Goal: Use online tool/utility: Use online tool/utility

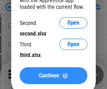
click at [53, 75] on span "Continue" at bounding box center [49, 75] width 20 height 6
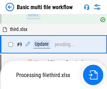
scroll to position [244, 0]
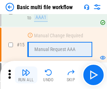
click at [26, 75] on img "button" at bounding box center [26, 72] width 8 height 8
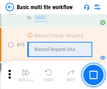
scroll to position [466, 0]
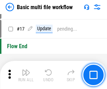
click at [26, 75] on img "button" at bounding box center [26, 72] width 8 height 8
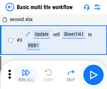
click at [26, 75] on img "button" at bounding box center [26, 72] width 8 height 8
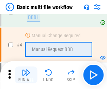
click at [26, 75] on img "button" at bounding box center [26, 72] width 8 height 8
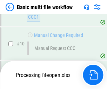
scroll to position [328, 0]
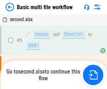
scroll to position [28, 0]
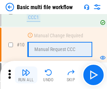
click at [26, 75] on img "button" at bounding box center [26, 72] width 8 height 8
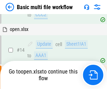
scroll to position [366, 0]
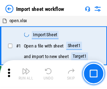
scroll to position [2, 0]
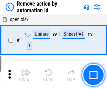
scroll to position [26, 0]
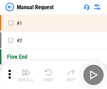
click at [26, 75] on img "button" at bounding box center [26, 72] width 8 height 8
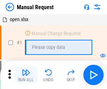
click at [26, 75] on img "button" at bounding box center [26, 72] width 8 height 8
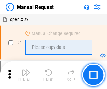
scroll to position [24, 0]
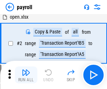
click at [26, 75] on img "button" at bounding box center [26, 72] width 8 height 8
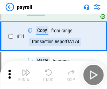
scroll to position [51, 0]
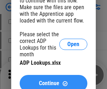
click at [53, 80] on span "Continue" at bounding box center [49, 83] width 20 height 6
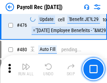
scroll to position [3730, 0]
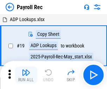
click at [26, 75] on img "button" at bounding box center [26, 72] width 8 height 8
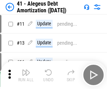
click at [26, 75] on img "button" at bounding box center [26, 72] width 8 height 8
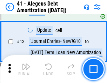
scroll to position [86, 0]
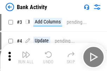
click at [26, 57] on img "button" at bounding box center [26, 54] width 8 height 8
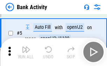
scroll to position [37, 0]
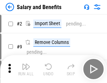
click at [26, 69] on img "button" at bounding box center [26, 67] width 8 height 8
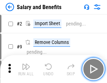
scroll to position [9, 0]
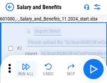
click at [26, 69] on img "button" at bounding box center [26, 67] width 8 height 8
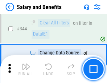
scroll to position [3277, 0]
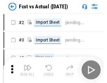
scroll to position [9, 0]
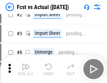
click at [26, 69] on img "button" at bounding box center [26, 67] width 8 height 8
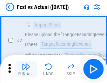
click at [26, 69] on img "button" at bounding box center [26, 67] width 8 height 8
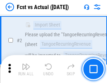
scroll to position [65, 0]
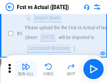
click at [26, 69] on img "button" at bounding box center [26, 67] width 8 height 8
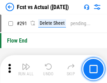
scroll to position [3312, 0]
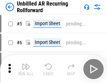
click at [26, 69] on img "button" at bounding box center [26, 67] width 8 height 8
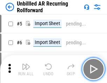
scroll to position [15, 0]
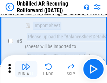
click at [26, 69] on img "button" at bounding box center [26, 67] width 8 height 8
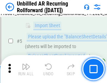
scroll to position [66, 0]
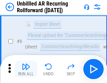
click at [26, 69] on img "button" at bounding box center [26, 67] width 8 height 8
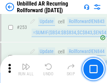
scroll to position [2377, 0]
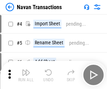
click at [26, 69] on img "button" at bounding box center [26, 72] width 8 height 8
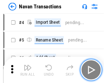
scroll to position [11, 0]
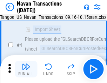
click at [26, 69] on img "button" at bounding box center [26, 67] width 8 height 8
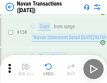
scroll to position [2269, 0]
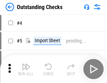
click at [26, 69] on img "button" at bounding box center [26, 67] width 8 height 8
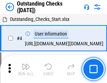
scroll to position [29, 0]
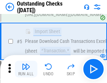
click at [26, 69] on img "button" at bounding box center [26, 67] width 8 height 8
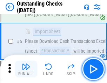
scroll to position [73, 0]
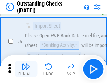
click at [26, 69] on img "button" at bounding box center [26, 67] width 8 height 8
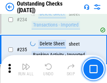
scroll to position [2125, 0]
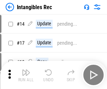
click at [26, 75] on img "button" at bounding box center [26, 72] width 8 height 8
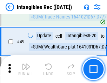
scroll to position [273, 0]
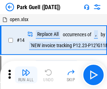
click at [26, 69] on img "button" at bounding box center [26, 72] width 8 height 8
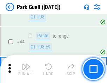
scroll to position [875, 0]
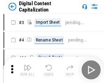
scroll to position [15, 0]
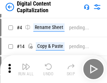
click at [26, 69] on img "button" at bounding box center [26, 67] width 8 height 8
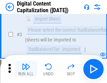
click at [26, 69] on img "button" at bounding box center [26, 67] width 8 height 8
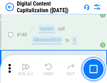
scroll to position [737, 0]
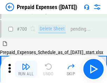
click at [26, 69] on img "button" at bounding box center [26, 67] width 8 height 8
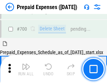
scroll to position [1883, 0]
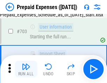
click at [26, 69] on img "button" at bounding box center [26, 67] width 8 height 8
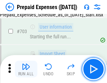
scroll to position [1924, 0]
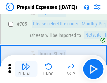
click at [26, 69] on img "button" at bounding box center [26, 67] width 8 height 8
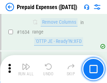
scroll to position [6814, 0]
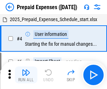
click at [26, 75] on img "button" at bounding box center [26, 72] width 8 height 8
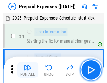
scroll to position [31, 0]
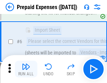
click at [26, 69] on img "button" at bounding box center [26, 67] width 8 height 8
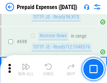
scroll to position [2437, 0]
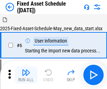
click at [26, 75] on img "button" at bounding box center [26, 72] width 8 height 8
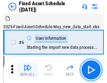
scroll to position [38, 0]
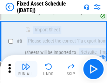
click at [26, 69] on img "button" at bounding box center [26, 67] width 8 height 8
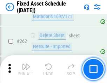
scroll to position [2231, 0]
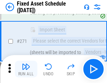
click at [26, 69] on img "button" at bounding box center [26, 67] width 8 height 8
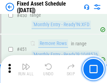
scroll to position [3128, 0]
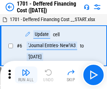
click at [26, 75] on img "button" at bounding box center [26, 72] width 8 height 8
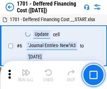
scroll to position [84, 0]
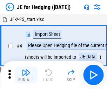
click at [26, 69] on img "button" at bounding box center [26, 72] width 8 height 8
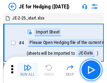
scroll to position [1, 0]
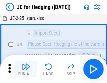
click at [26, 69] on img "button" at bounding box center [26, 67] width 8 height 8
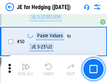
scroll to position [453, 0]
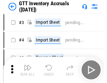
scroll to position [1, 0]
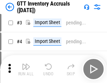
click at [26, 69] on img "button" at bounding box center [26, 67] width 8 height 8
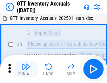
click at [26, 69] on img "button" at bounding box center [26, 67] width 8 height 8
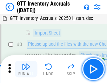
scroll to position [45, 0]
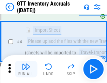
click at [26, 69] on img "button" at bounding box center [26, 67] width 8 height 8
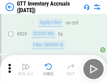
scroll to position [5312, 0]
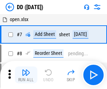
click at [26, 75] on img "button" at bounding box center [26, 72] width 8 height 8
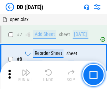
scroll to position [68, 0]
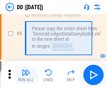
click at [26, 75] on img "button" at bounding box center [26, 72] width 8 height 8
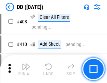
scroll to position [3131, 0]
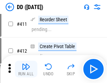
click at [26, 69] on img "button" at bounding box center [26, 67] width 8 height 8
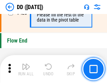
scroll to position [3350, 0]
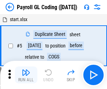
click at [26, 75] on img "button" at bounding box center [26, 72] width 8 height 8
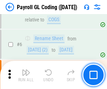
scroll to position [84, 0]
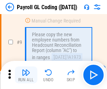
click at [26, 75] on img "button" at bounding box center [26, 72] width 8 height 8
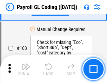
scroll to position [1642, 0]
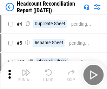
click at [26, 75] on img "button" at bounding box center [26, 72] width 8 height 8
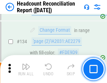
scroll to position [841, 0]
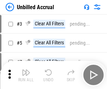
click at [26, 75] on img "button" at bounding box center [26, 72] width 8 height 8
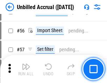
scroll to position [731, 0]
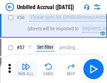
click at [26, 69] on img "button" at bounding box center [26, 67] width 8 height 8
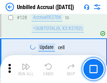
scroll to position [2085, 0]
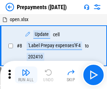
click at [26, 75] on img "button" at bounding box center [26, 72] width 8 height 8
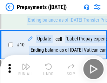
scroll to position [44, 0]
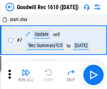
scroll to position [120, 0]
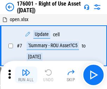
click at [26, 75] on img "button" at bounding box center [26, 72] width 8 height 8
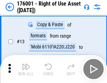
scroll to position [45, 0]
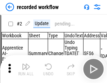
click at [26, 69] on img "button" at bounding box center [26, 67] width 8 height 8
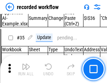
scroll to position [2187, 0]
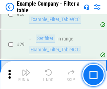
scroll to position [640, 0]
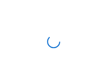
scroll to position [11, 0]
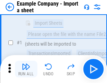
click at [26, 69] on img "button" at bounding box center [26, 67] width 8 height 8
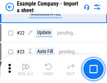
scroll to position [155, 0]
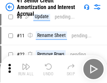
click at [26, 69] on img "button" at bounding box center [26, 67] width 8 height 8
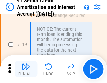
click at [26, 69] on img "button" at bounding box center [26, 67] width 8 height 8
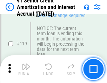
scroll to position [660, 0]
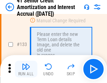
click at [26, 69] on img "button" at bounding box center [26, 67] width 8 height 8
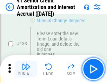
scroll to position [731, 0]
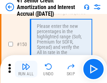
click at [26, 69] on img "button" at bounding box center [26, 67] width 8 height 8
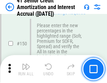
scroll to position [805, 0]
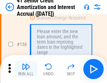
click at [26, 69] on img "button" at bounding box center [26, 67] width 8 height 8
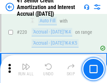
scroll to position [1567, 0]
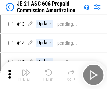
click at [26, 69] on img "button" at bounding box center [26, 72] width 8 height 8
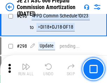
scroll to position [1288, 0]
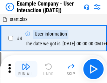
click at [26, 69] on img "button" at bounding box center [26, 67] width 8 height 8
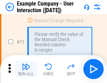
click at [26, 69] on img "button" at bounding box center [26, 67] width 8 height 8
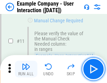
scroll to position [152, 0]
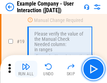
click at [26, 69] on img "button" at bounding box center [26, 67] width 8 height 8
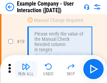
click at [26, 69] on img "button" at bounding box center [26, 67] width 8 height 8
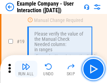
click at [26, 69] on img "button" at bounding box center [26, 67] width 8 height 8
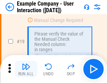
click at [26, 69] on img "button" at bounding box center [26, 67] width 8 height 8
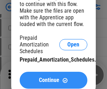
click at [53, 80] on span "Continue" at bounding box center [49, 80] width 20 height 6
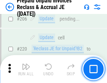
scroll to position [907, 0]
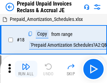
click at [26, 69] on img "button" at bounding box center [26, 67] width 8 height 8
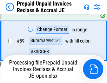
scroll to position [571, 0]
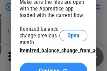
click at [53, 68] on span "Continue" at bounding box center [49, 71] width 20 height 6
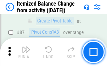
scroll to position [684, 0]
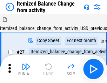
scroll to position [11, 0]
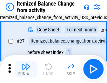
click at [26, 69] on img "button" at bounding box center [26, 67] width 8 height 8
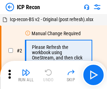
scroll to position [3, 0]
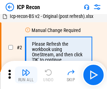
click at [26, 75] on img "button" at bounding box center [26, 72] width 8 height 8
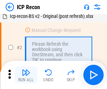
click at [26, 75] on img "button" at bounding box center [26, 72] width 8 height 8
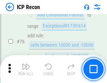
scroll to position [629, 0]
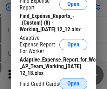
click at [73, 83] on span "Open" at bounding box center [73, 83] width 12 height 6
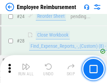
scroll to position [327, 0]
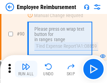
click at [26, 69] on img "button" at bounding box center [26, 67] width 8 height 8
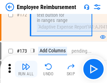
click at [26, 69] on img "button" at bounding box center [26, 67] width 8 height 8
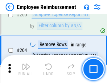
scroll to position [1771, 0]
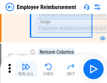
click at [26, 69] on img "button" at bounding box center [26, 67] width 8 height 8
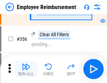
click at [26, 69] on img "button" at bounding box center [26, 67] width 8 height 8
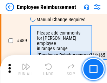
scroll to position [4448, 0]
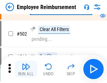
click at [26, 69] on img "button" at bounding box center [26, 67] width 8 height 8
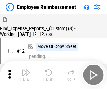
scroll to position [24, 0]
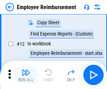
click at [26, 75] on img "button" at bounding box center [26, 72] width 8 height 8
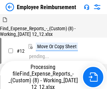
scroll to position [24, 0]
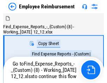
scroll to position [24, 0]
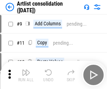
click at [26, 75] on img "button" at bounding box center [26, 72] width 8 height 8
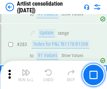
scroll to position [2894, 0]
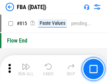
scroll to position [6265, 0]
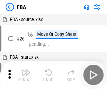
scroll to position [7, 0]
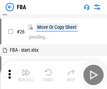
click at [26, 75] on img "button" at bounding box center [26, 72] width 8 height 8
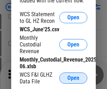
click at [73, 78] on span "Open" at bounding box center [73, 78] width 12 height 6
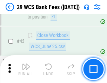
scroll to position [286, 0]
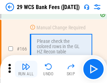
click at [26, 69] on img "button" at bounding box center [26, 67] width 8 height 8
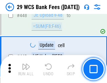
scroll to position [3389, 0]
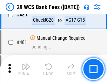
click at [26, 69] on img "button" at bounding box center [26, 67] width 8 height 8
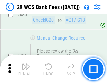
scroll to position [3609, 0]
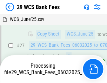
scroll to position [140, 0]
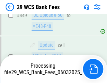
scroll to position [3416, 0]
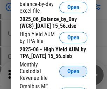
click at [73, 74] on span "Open" at bounding box center [73, 71] width 12 height 6
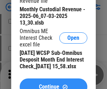
click at [53, 84] on span "Continue" at bounding box center [49, 87] width 20 height 6
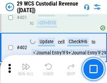
scroll to position [3241, 0]
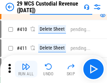
click at [26, 69] on img "button" at bounding box center [26, 67] width 8 height 8
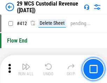
scroll to position [3342, 0]
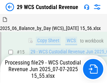
scroll to position [359, 0]
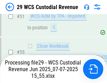
scroll to position [731, 0]
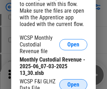
click at [73, 83] on span "Open" at bounding box center [73, 85] width 12 height 6
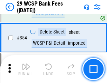
scroll to position [2326, 0]
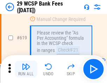
click at [26, 69] on img "button" at bounding box center [26, 67] width 8 height 8
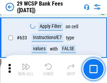
scroll to position [4034, 0]
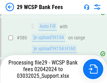
scroll to position [3688, 0]
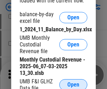
click at [73, 83] on span "Open" at bounding box center [73, 85] width 12 height 6
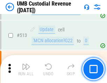
scroll to position [3385, 0]
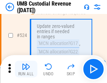
click at [26, 69] on img "button" at bounding box center [26, 67] width 8 height 8
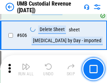
scroll to position [4040, 0]
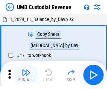
click at [26, 75] on img "button" at bounding box center [26, 72] width 8 height 8
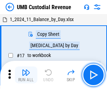
scroll to position [5, 0]
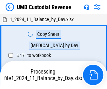
scroll to position [5, 0]
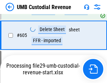
scroll to position [3993, 0]
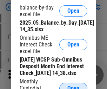
click at [73, 85] on span "Open" at bounding box center [73, 88] width 12 height 6
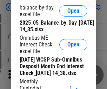
scroll to position [133, 0]
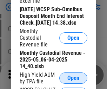
click at [73, 80] on span "Open" at bounding box center [73, 78] width 12 height 6
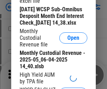
scroll to position [134, 0]
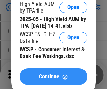
click at [53, 79] on span "Continue" at bounding box center [49, 76] width 20 height 6
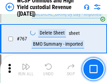
scroll to position [5703, 0]
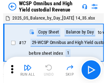
scroll to position [4, 0]
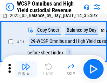
click at [26, 69] on img "button" at bounding box center [26, 67] width 8 height 8
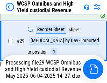
scroll to position [146, 0]
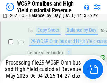
scroll to position [146, 0]
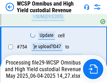
scroll to position [5656, 0]
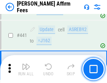
scroll to position [1610, 0]
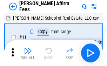
scroll to position [7, 0]
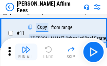
click at [26, 52] on img "button" at bounding box center [26, 49] width 8 height 8
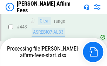
scroll to position [1835, 0]
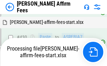
scroll to position [1618, 0]
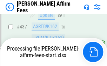
scroll to position [1835, 0]
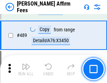
scroll to position [1827, 0]
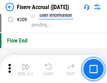
scroll to position [2173, 0]
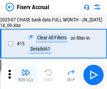
click at [26, 75] on img "button" at bounding box center [26, 72] width 8 height 8
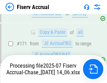
scroll to position [1936, 0]
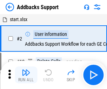
click at [26, 69] on img "button" at bounding box center [26, 72] width 8 height 8
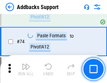
scroll to position [510, 0]
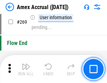
scroll to position [1963, 0]
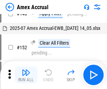
click at [26, 75] on img "button" at bounding box center [26, 72] width 8 height 8
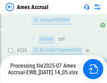
scroll to position [2085, 0]
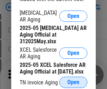
click at [73, 80] on span "Open" at bounding box center [73, 82] width 12 height 6
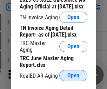
click at [73, 73] on span "Open" at bounding box center [73, 75] width 12 height 6
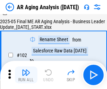
click at [26, 75] on img "button" at bounding box center [26, 72] width 8 height 8
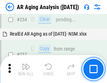
scroll to position [1085, 0]
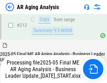
scroll to position [1077, 0]
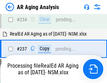
scroll to position [1106, 0]
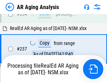
scroll to position [1106, 0]
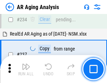
scroll to position [1077, 0]
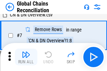
click at [26, 57] on img "button" at bounding box center [26, 54] width 8 height 8
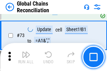
scroll to position [859, 0]
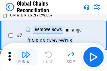
click at [26, 57] on img "button" at bounding box center [26, 54] width 8 height 8
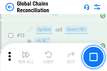
scroll to position [859, 0]
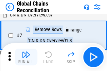
click at [26, 57] on img "button" at bounding box center [26, 54] width 8 height 8
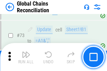
scroll to position [859, 0]
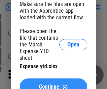
click at [53, 84] on span "Continue" at bounding box center [49, 87] width 20 height 6
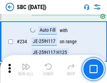
scroll to position [1323, 0]
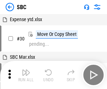
scroll to position [7, 0]
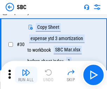
click at [26, 75] on img "button" at bounding box center [26, 72] width 8 height 8
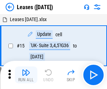
click at [26, 75] on img "button" at bounding box center [26, 72] width 8 height 8
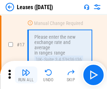
click at [26, 75] on img "button" at bounding box center [26, 72] width 8 height 8
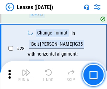
scroll to position [263, 0]
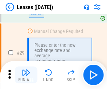
click at [26, 75] on img "button" at bounding box center [26, 72] width 8 height 8
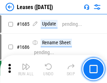
scroll to position [11451, 0]
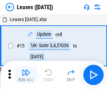
click at [26, 75] on img "button" at bounding box center [26, 72] width 8 height 8
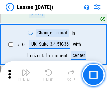
scroll to position [93, 0]
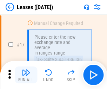
click at [26, 75] on img "button" at bounding box center [26, 72] width 8 height 8
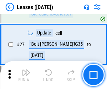
scroll to position [263, 0]
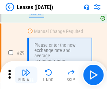
click at [26, 75] on img "button" at bounding box center [26, 72] width 8 height 8
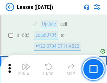
scroll to position [11451, 0]
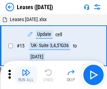
click at [26, 75] on img "button" at bounding box center [26, 72] width 8 height 8
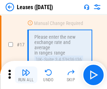
click at [26, 75] on img "button" at bounding box center [26, 72] width 8 height 8
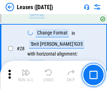
scroll to position [263, 0]
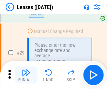
click at [26, 75] on img "button" at bounding box center [26, 72] width 8 height 8
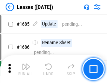
scroll to position [11451, 0]
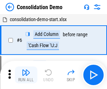
click at [26, 75] on img "button" at bounding box center [26, 72] width 8 height 8
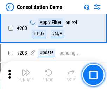
scroll to position [2194, 0]
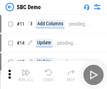
click at [26, 75] on img "button" at bounding box center [26, 72] width 8 height 8
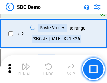
scroll to position [1202, 0]
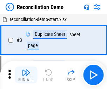
click at [26, 75] on img "button" at bounding box center [26, 72] width 8 height 8
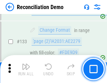
scroll to position [831, 0]
